Goal: Information Seeking & Learning: Learn about a topic

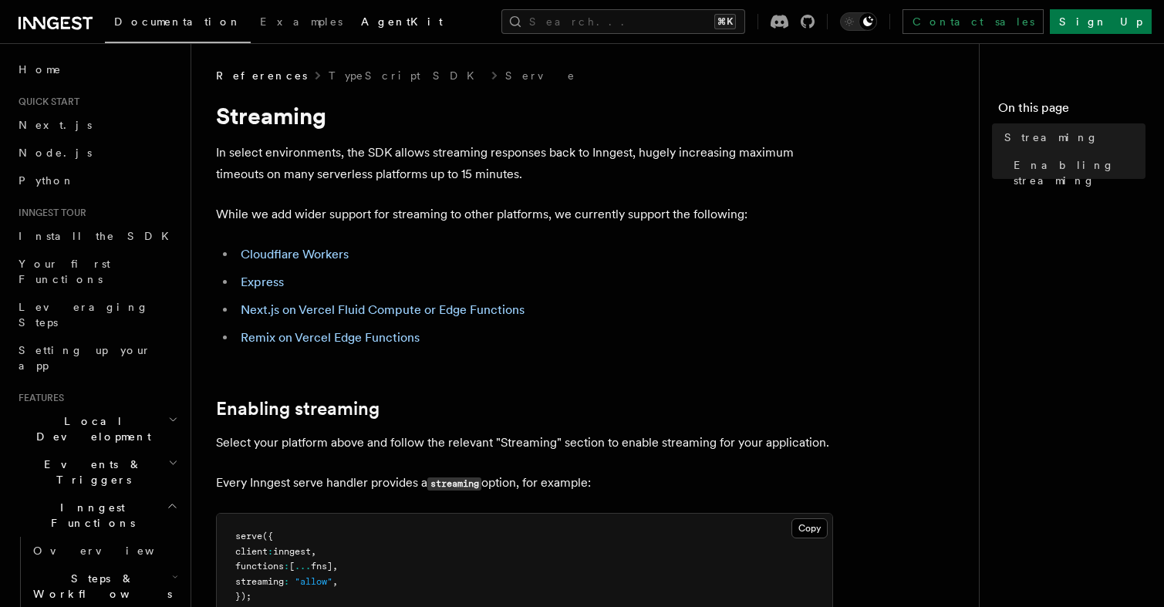
click at [352, 34] on link "AgentKit" at bounding box center [402, 23] width 100 height 37
click at [260, 24] on span "Examples" at bounding box center [301, 21] width 83 height 12
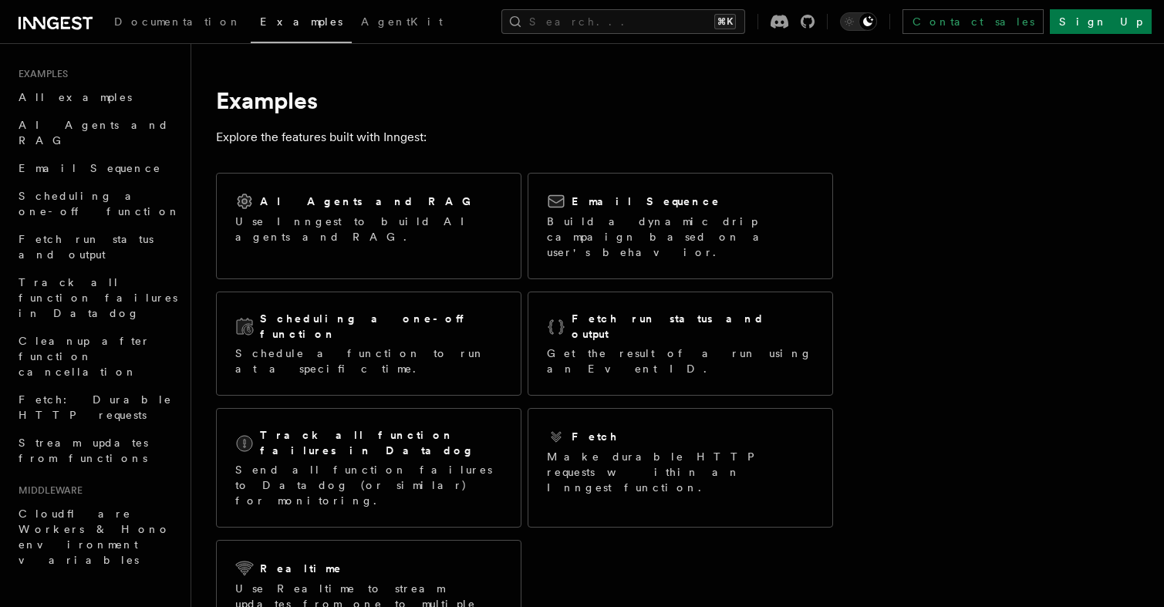
click at [12, 20] on div "Documentation Examples AgentKit" at bounding box center [232, 22] width 440 height 22
